Goal: Transaction & Acquisition: Purchase product/service

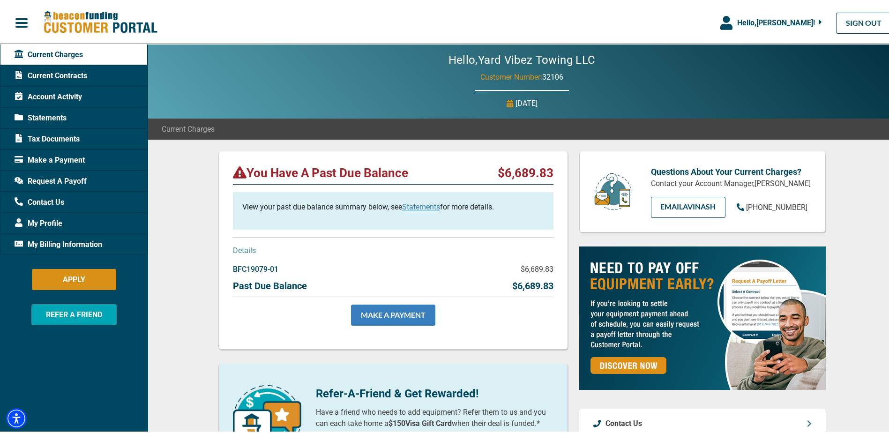
click at [390, 309] on link "MAKE A PAYMENT" at bounding box center [393, 313] width 84 height 21
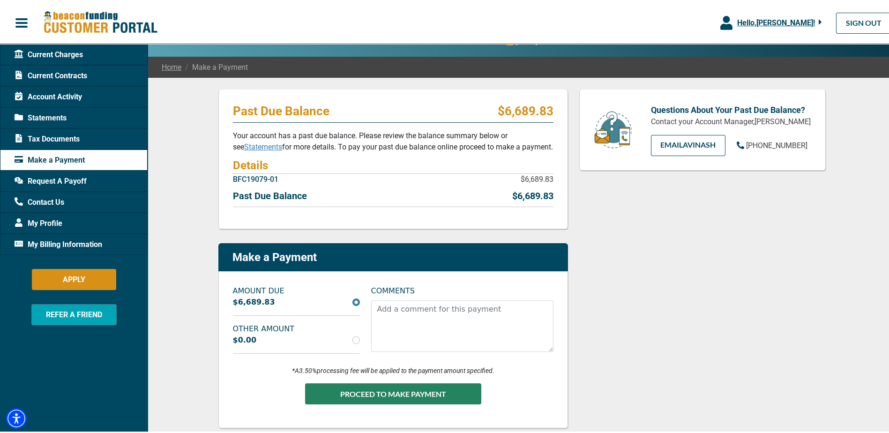
scroll to position [75, 0]
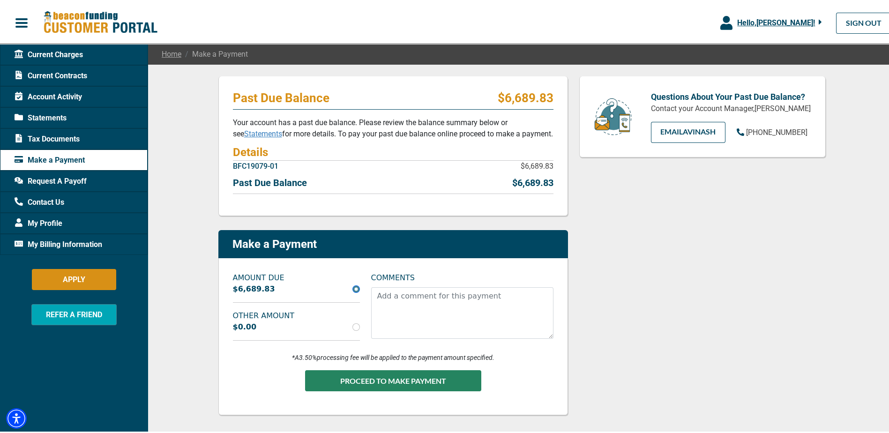
click at [309, 328] on div "$0.00" at bounding box center [296, 325] width 138 height 11
click at [333, 322] on div "$0.00" at bounding box center [296, 325] width 138 height 11
click at [352, 328] on input "radio" at bounding box center [355, 324] width 7 height 7
radio input "true"
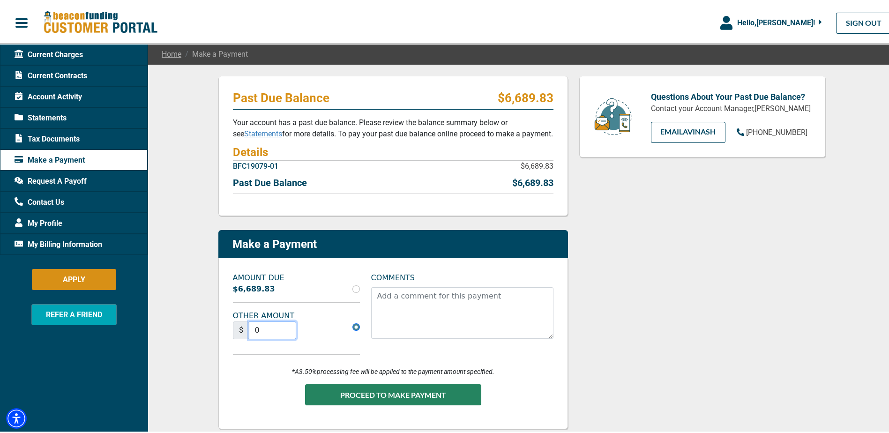
click at [260, 328] on input "0" at bounding box center [273, 329] width 48 height 18
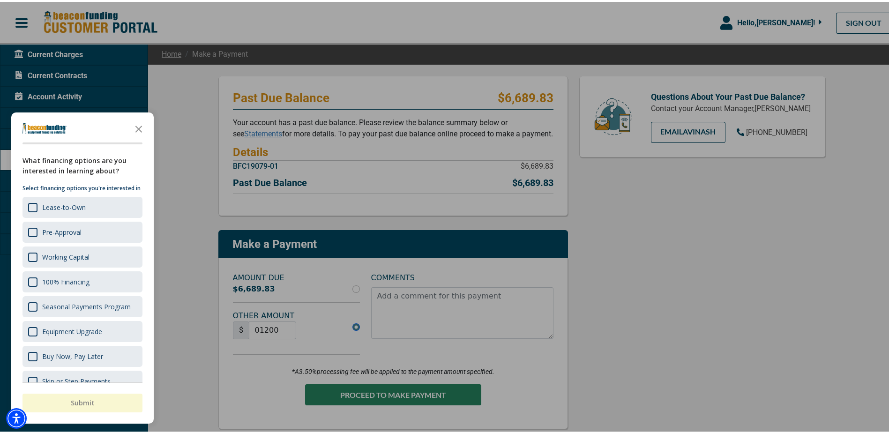
type input "1200"
click at [330, 387] on div at bounding box center [448, 216] width 896 height 433
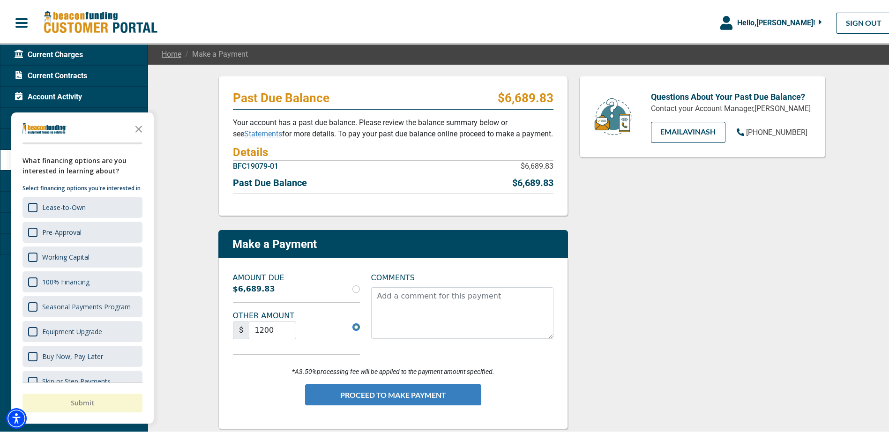
click at [322, 390] on button "PROCEED TO MAKE PAYMENT" at bounding box center [393, 392] width 176 height 21
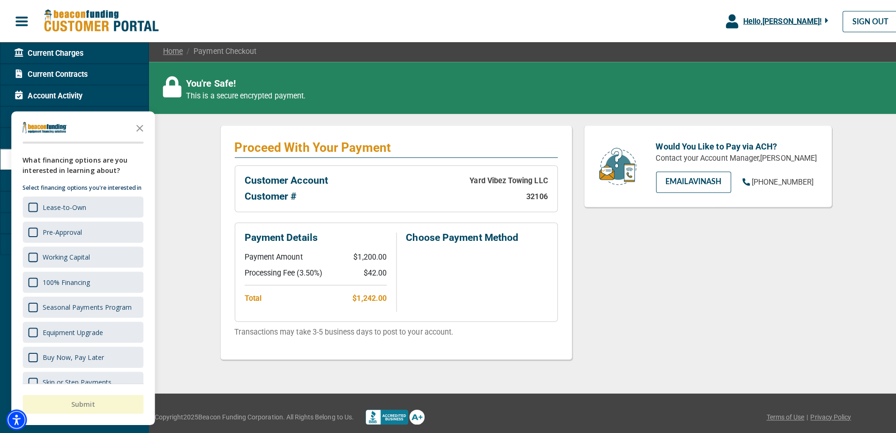
scroll to position [81, 0]
